Goal: Transaction & Acquisition: Purchase product/service

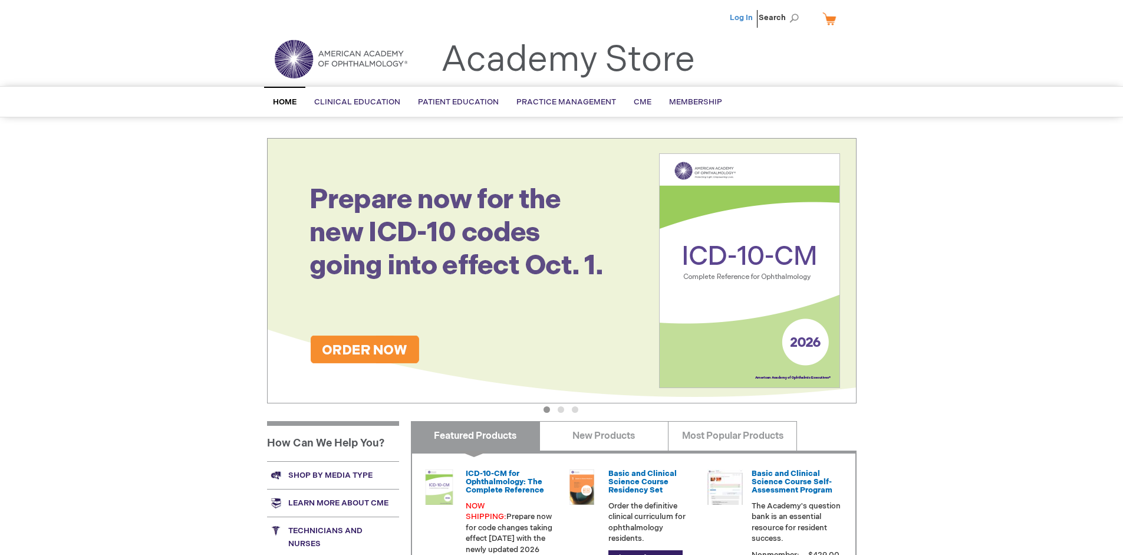
click at [742, 18] on link "Log In" at bounding box center [741, 17] width 23 height 9
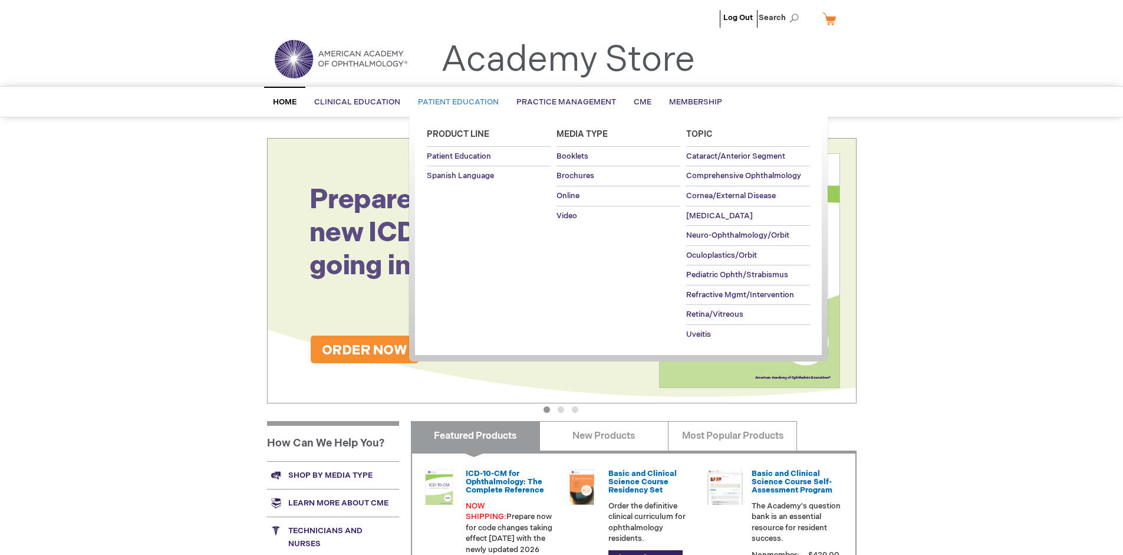
click at [455, 102] on span "Patient Education" at bounding box center [458, 101] width 81 height 9
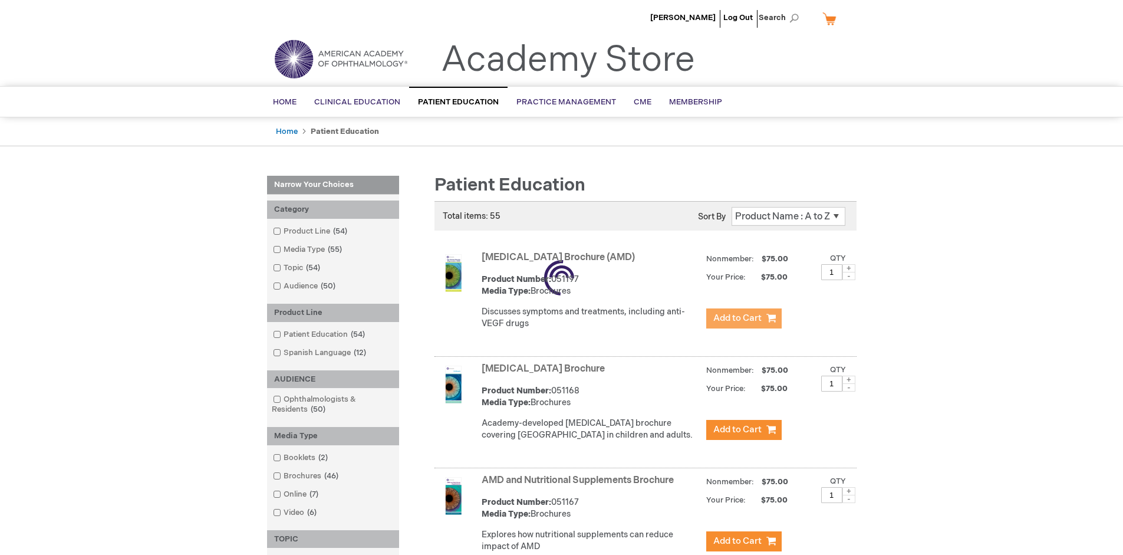
click at [743, 318] on span "Add to Cart" at bounding box center [737, 317] width 48 height 11
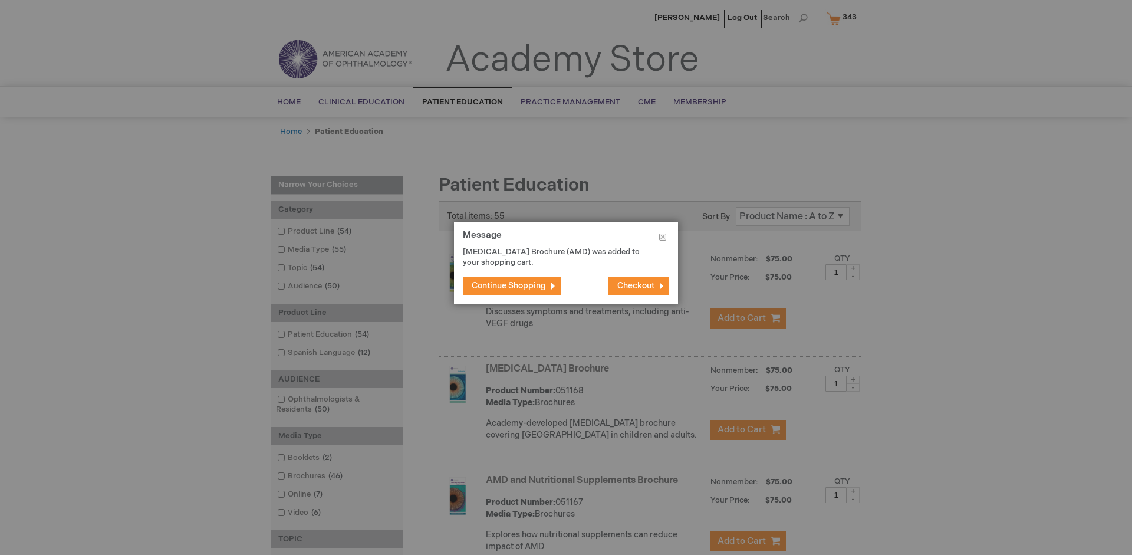
click at [509, 285] on span "Continue Shopping" at bounding box center [509, 286] width 74 height 10
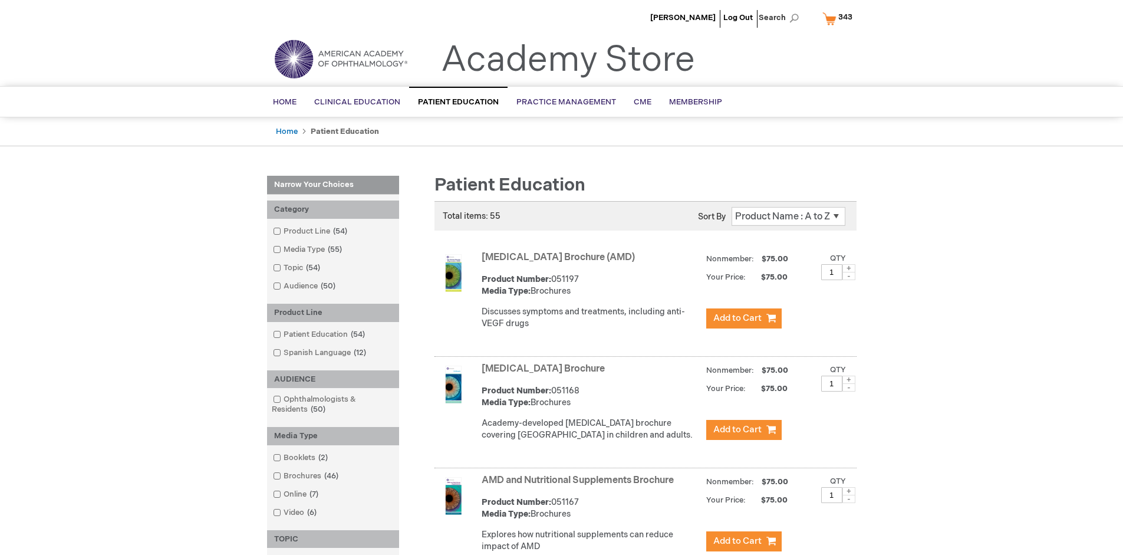
click at [580, 486] on link "AMD and Nutritional Supplements Brochure" at bounding box center [578, 480] width 192 height 11
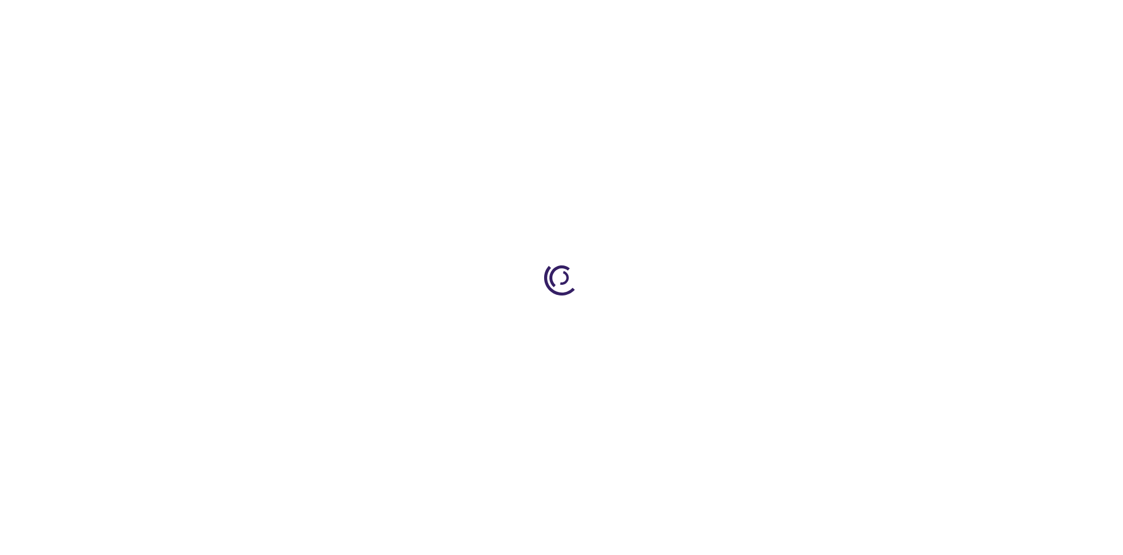
type input "1"
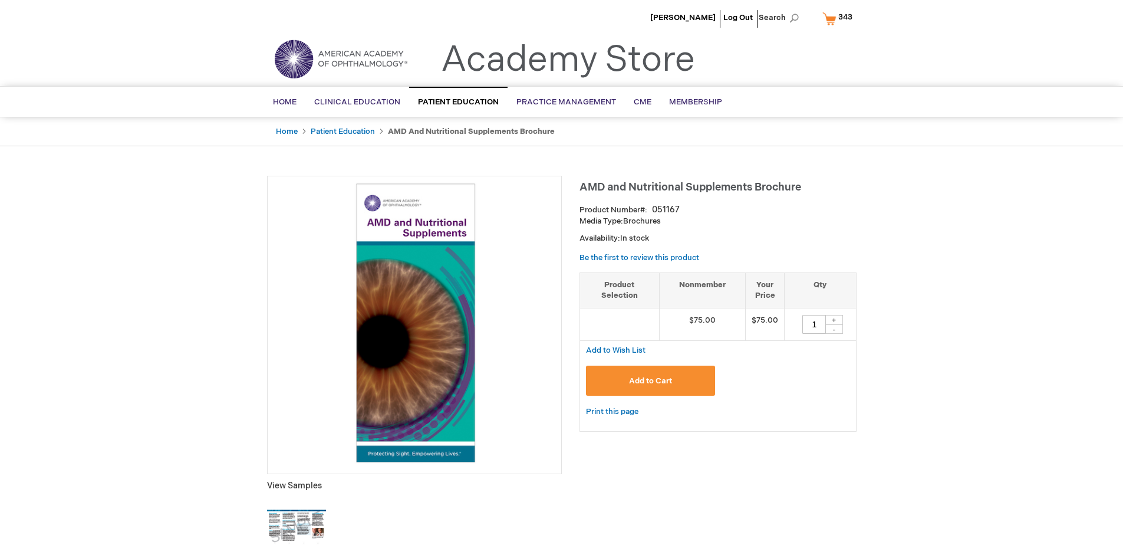
click at [650, 380] on span "Add to Cart" at bounding box center [650, 380] width 43 height 9
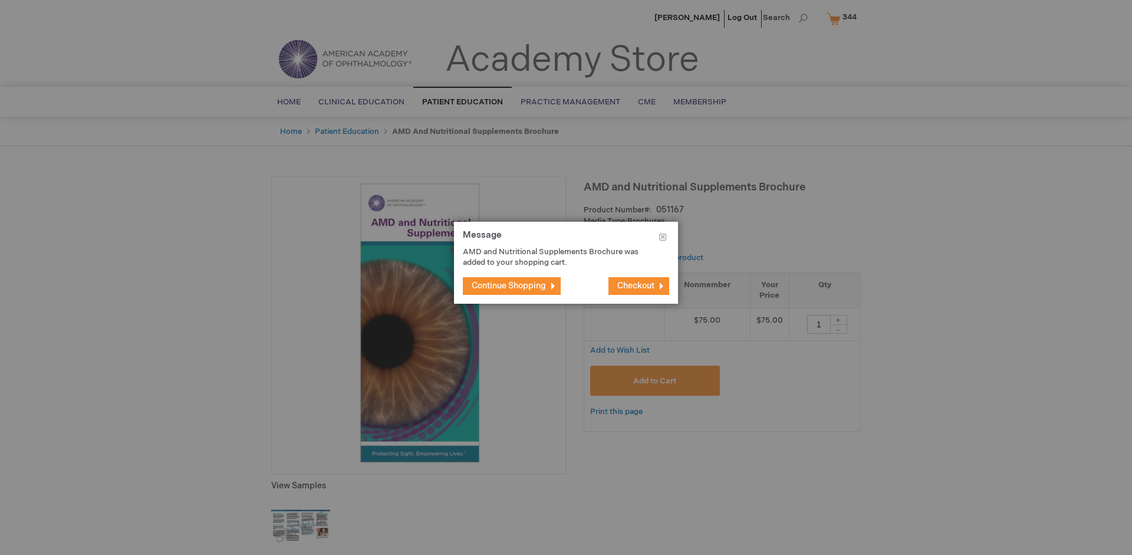
click at [509, 285] on span "Continue Shopping" at bounding box center [509, 286] width 74 height 10
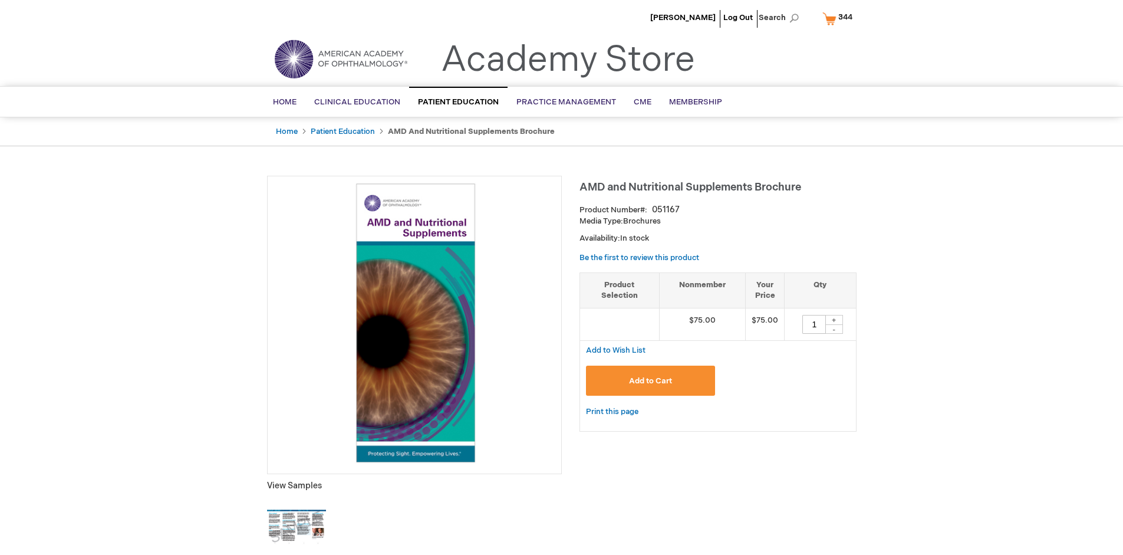
click at [839, 18] on span "344" at bounding box center [845, 16] width 14 height 9
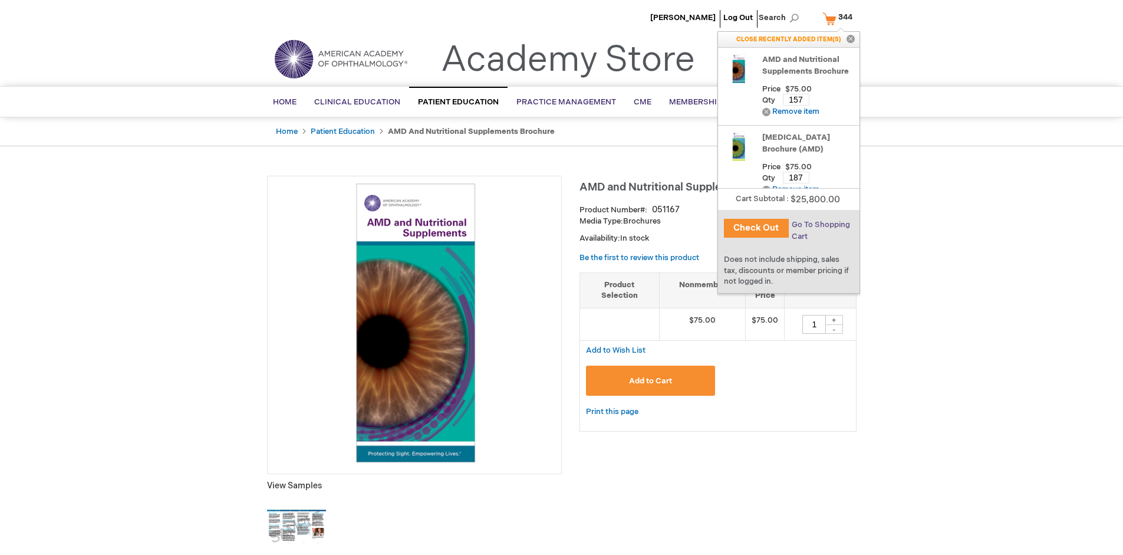
click at [820, 225] on span "Go To Shopping Cart" at bounding box center [821, 230] width 58 height 21
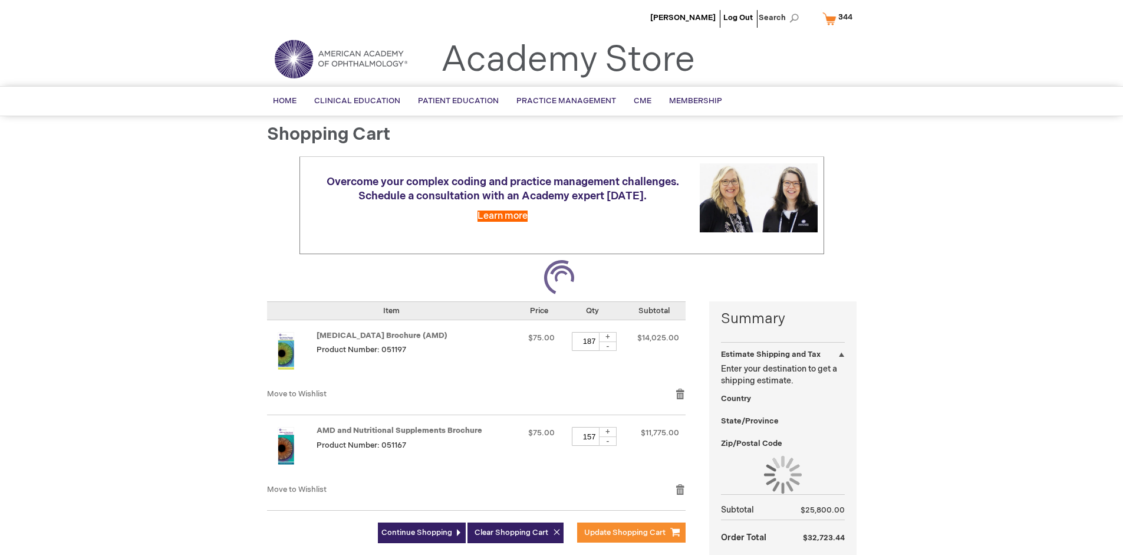
select select "US"
select select "41"
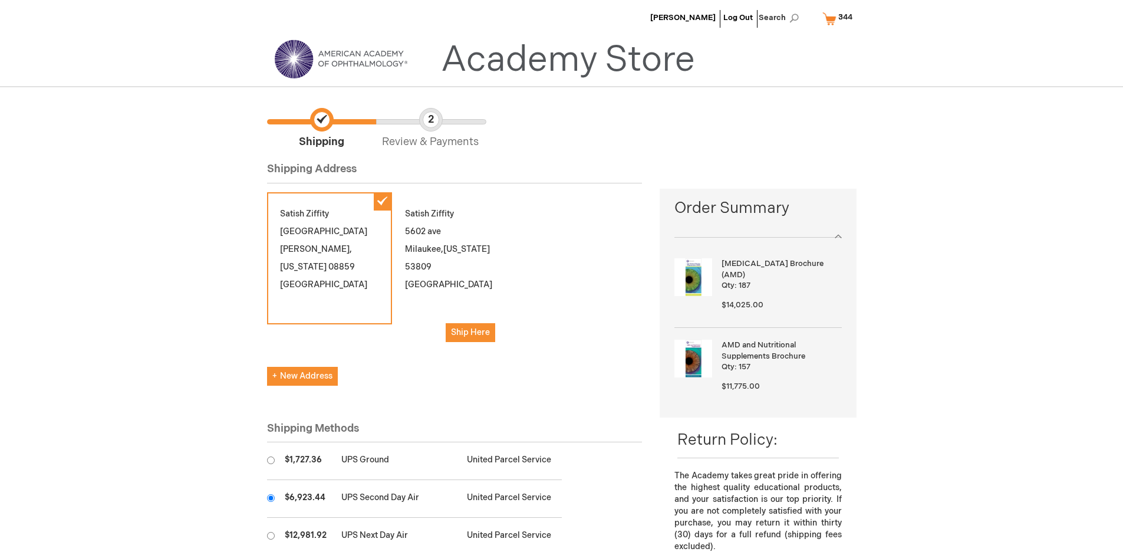
click at [271, 498] on input "radio" at bounding box center [271, 498] width 8 height 8
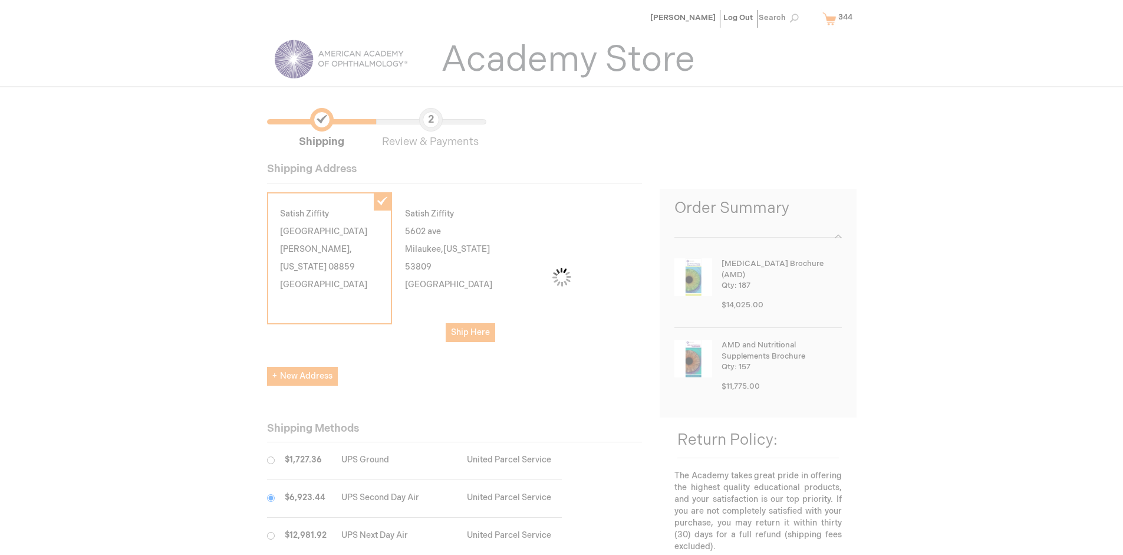
scroll to position [59, 0]
